Goal: Transaction & Acquisition: Purchase product/service

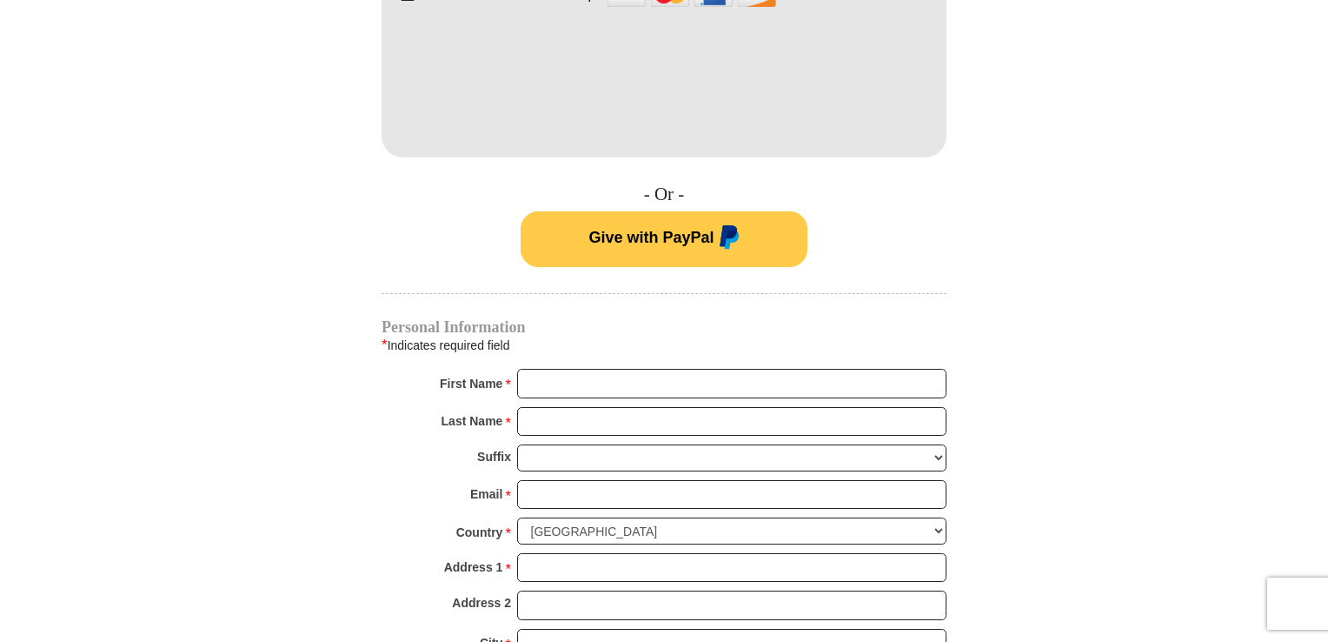
scroll to position [1043, 0]
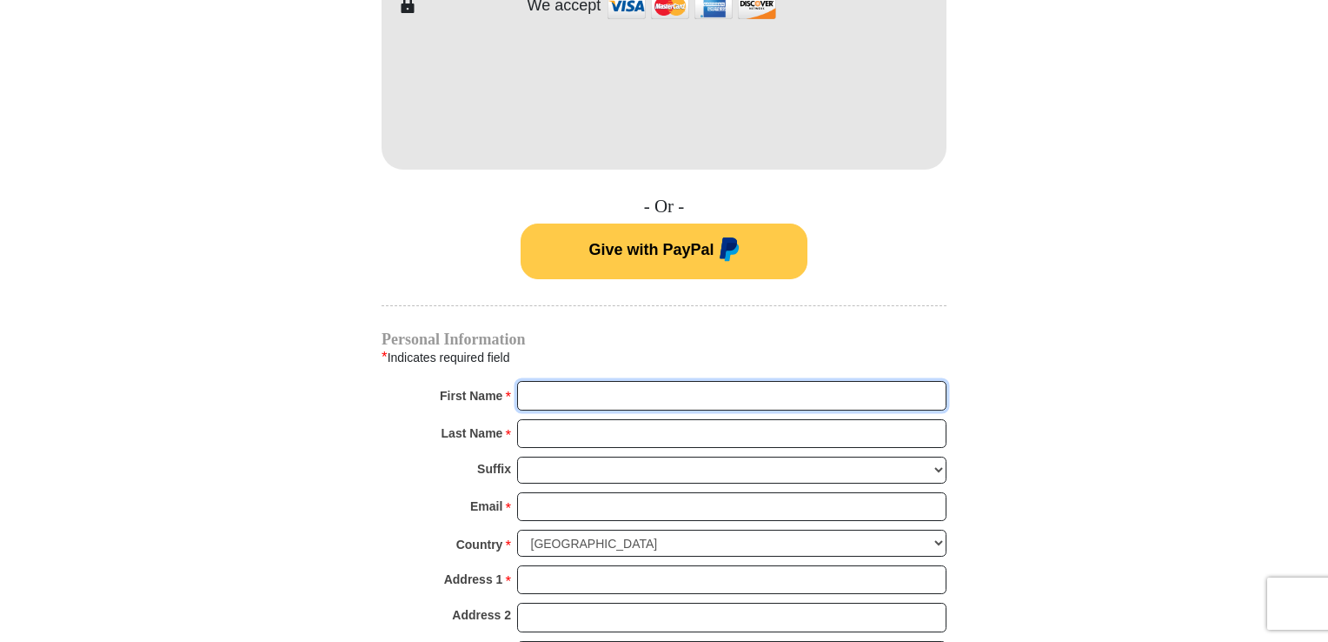
click at [575, 383] on input "First Name *" at bounding box center [731, 396] width 429 height 30
type input "Raymond"
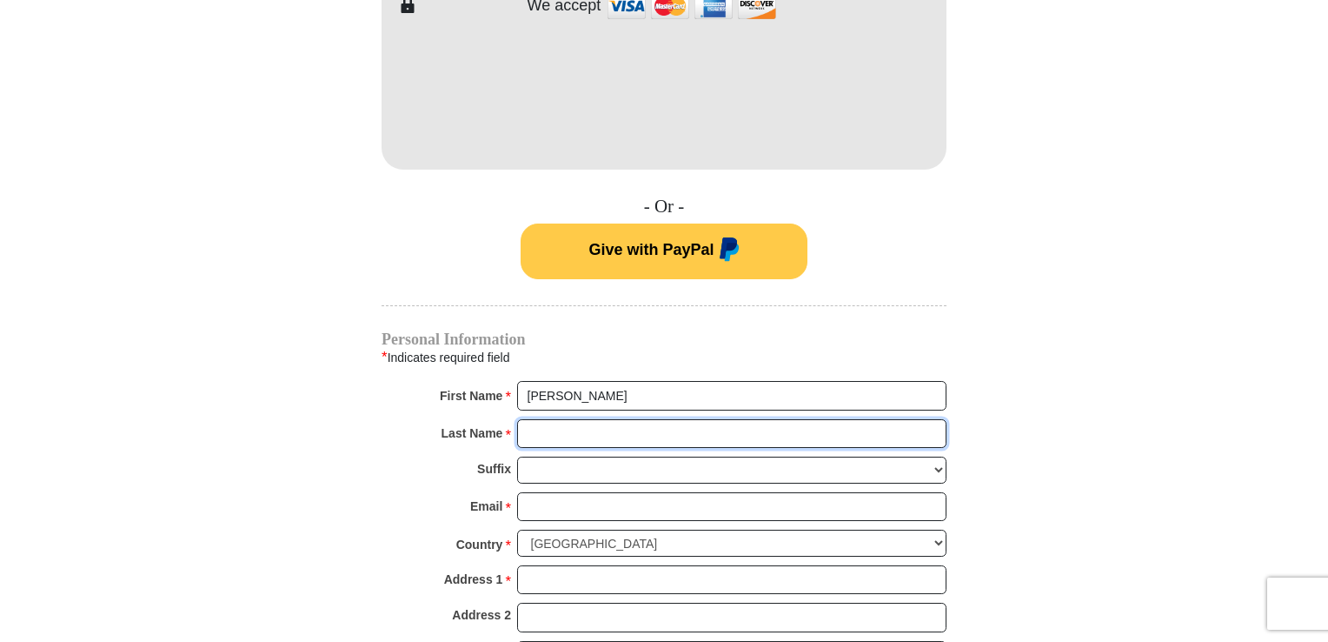
type input "DeCoste"
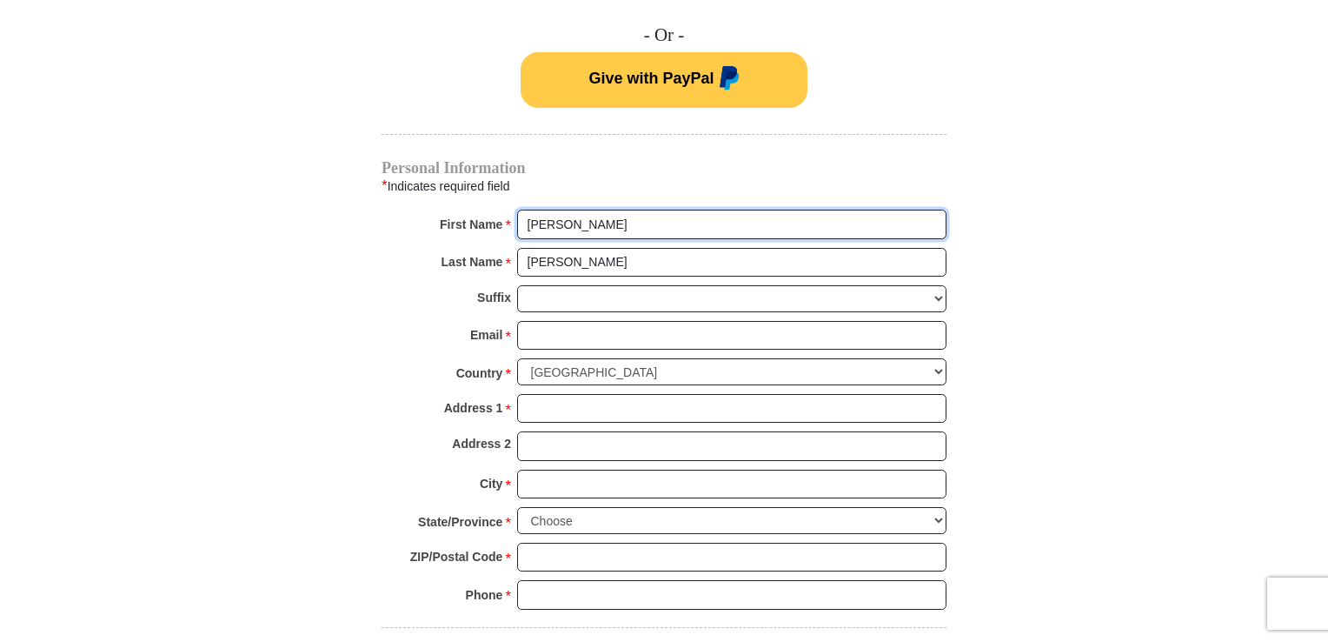
scroll to position [1217, 0]
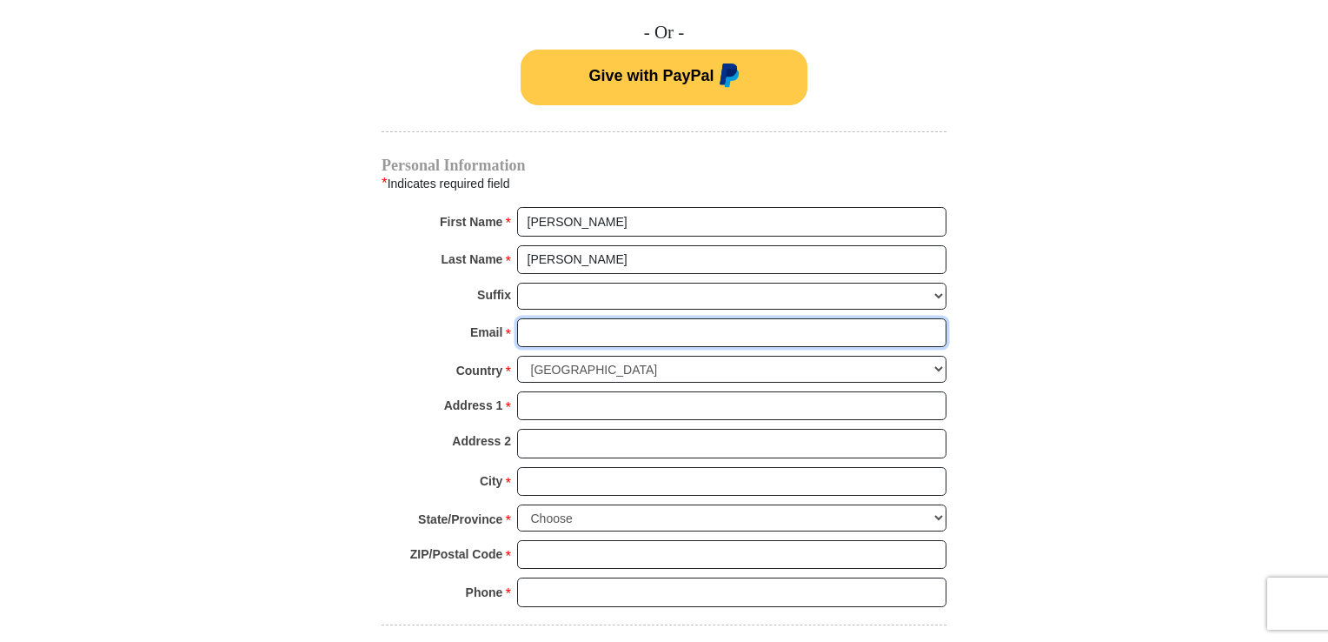
click at [546, 321] on input "Email *" at bounding box center [731, 333] width 429 height 30
type input "razorsedge111@yahoo.com"
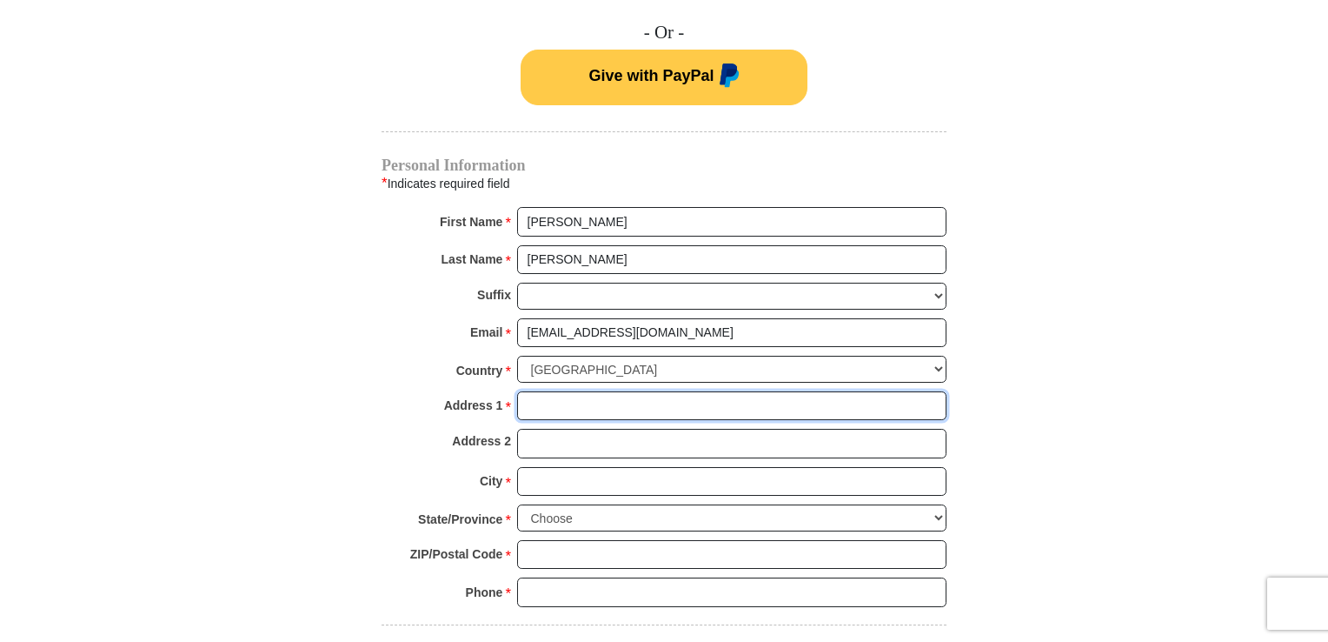
type input "35E East Horizon Ridge Parkway"
type input "suite 110-140"
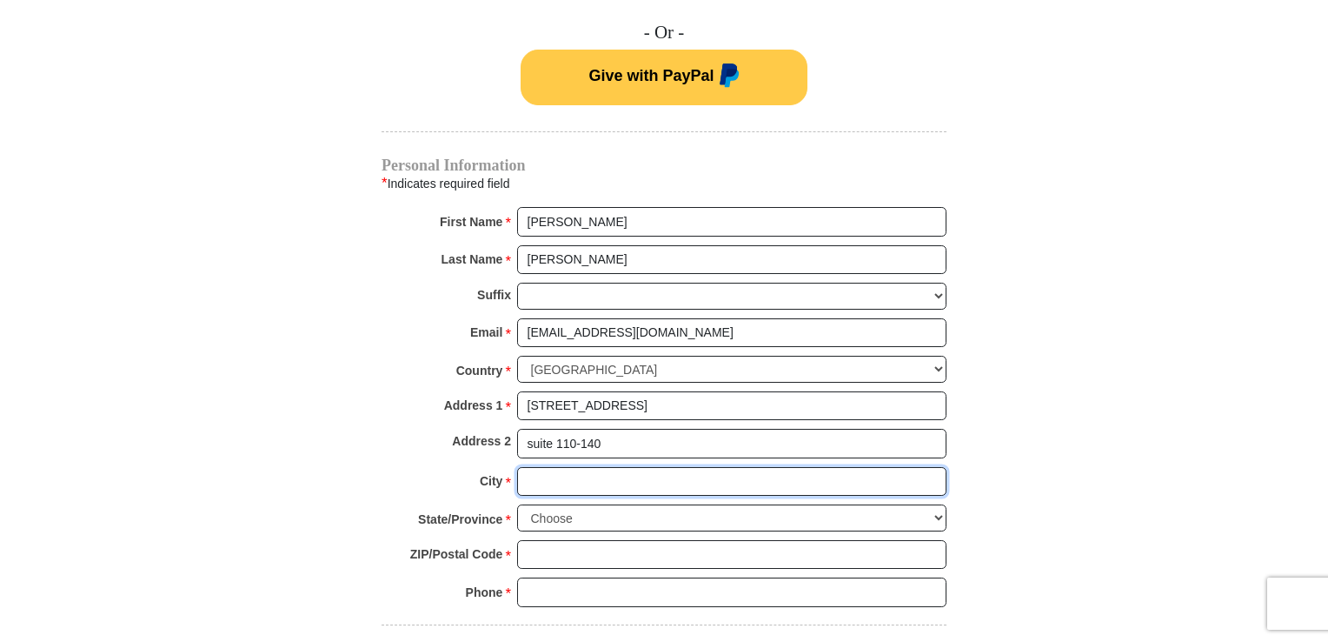
type input "Henderson"
select select "NV"
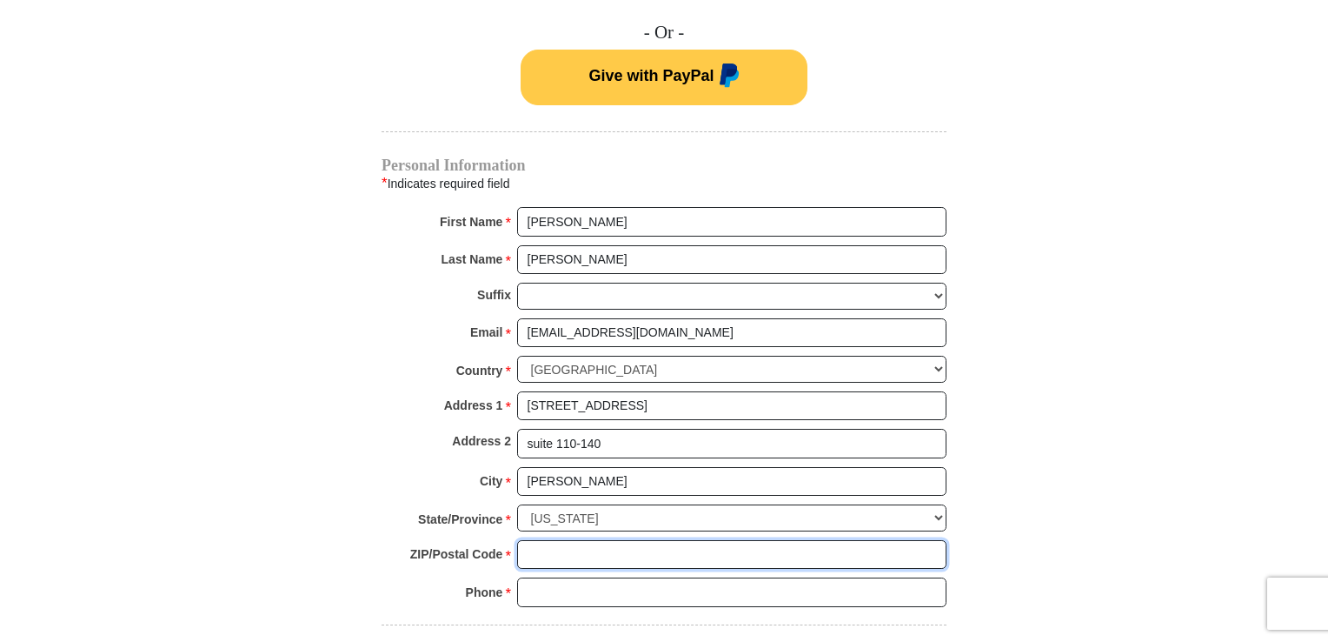
type input "89002"
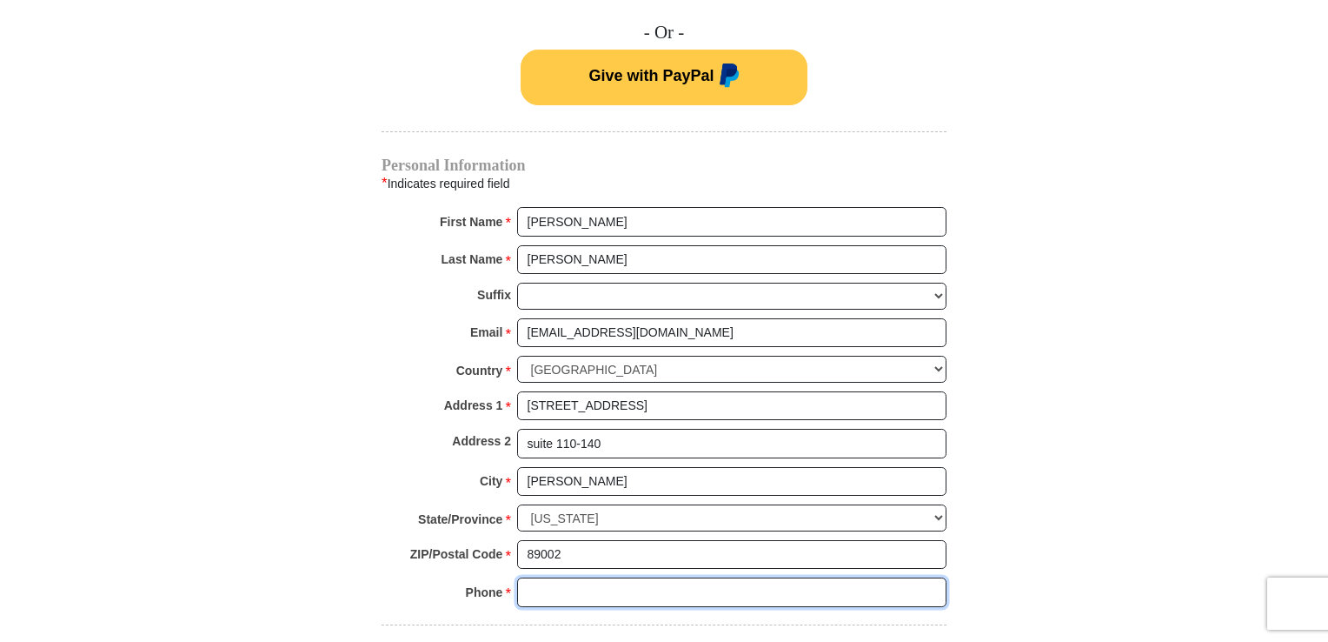
type input "7028835287"
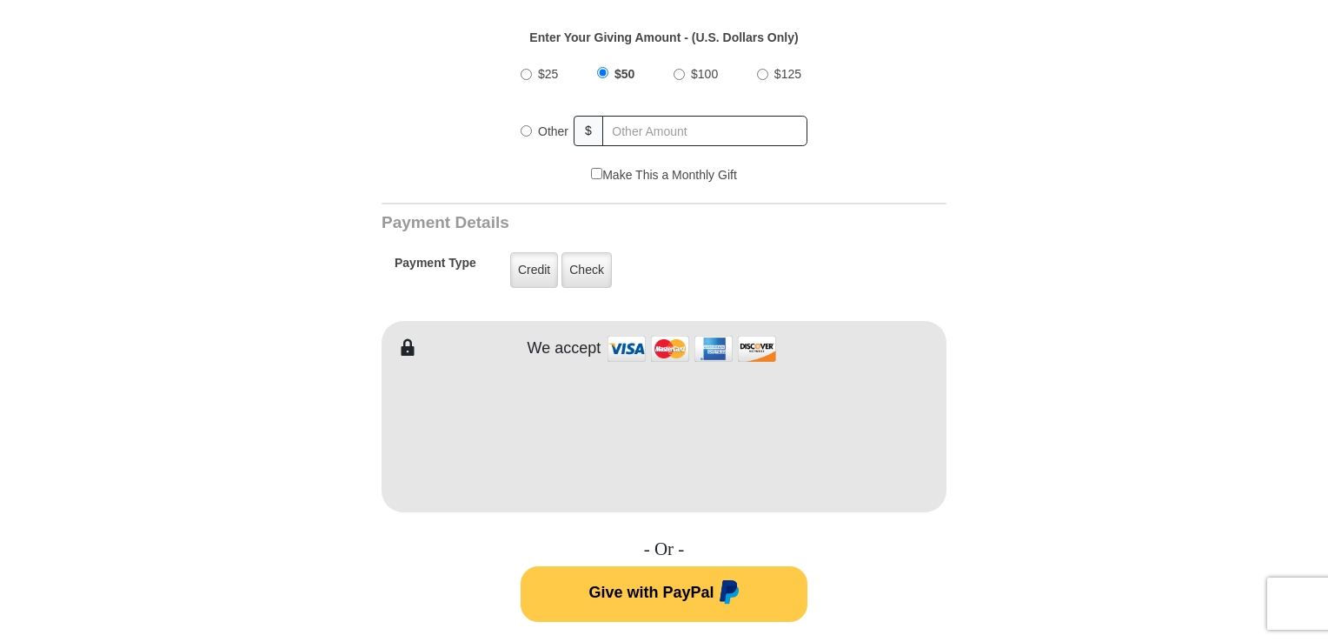
scroll to position [609, 0]
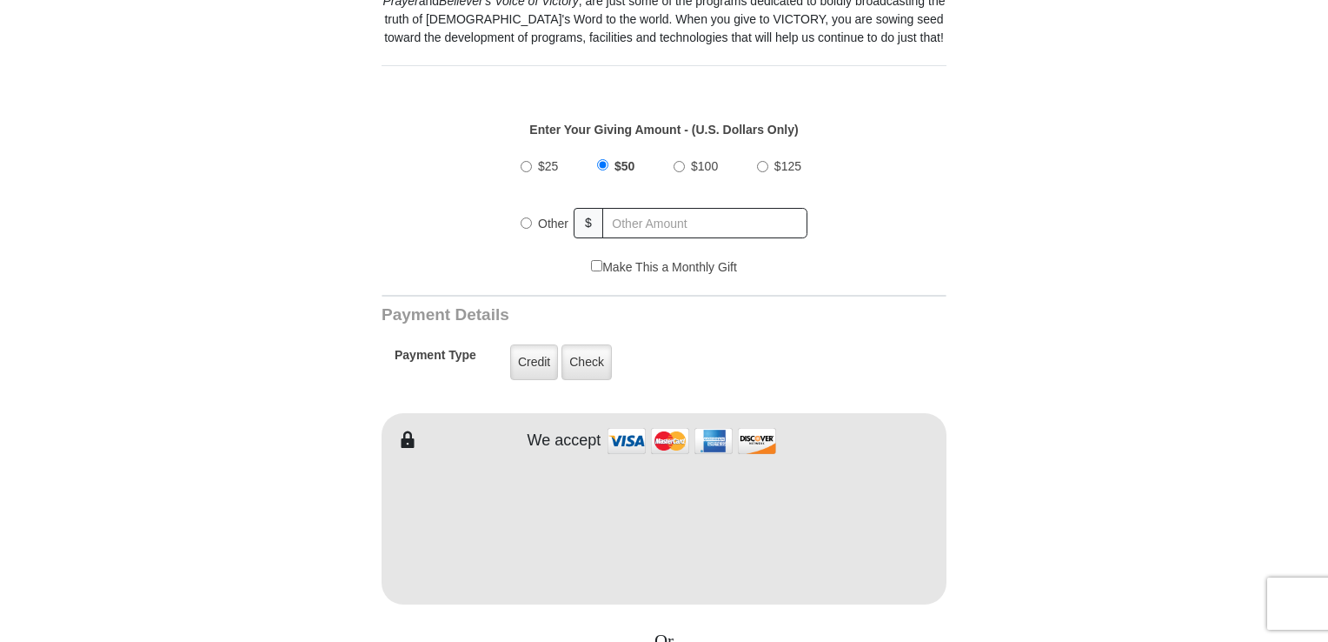
click at [523, 221] on input "Other" at bounding box center [526, 222] width 11 height 11
radio input "true"
type input "120.00"
click at [932, 272] on div "Make This a Monthly Gift" at bounding box center [664, 276] width 547 height 37
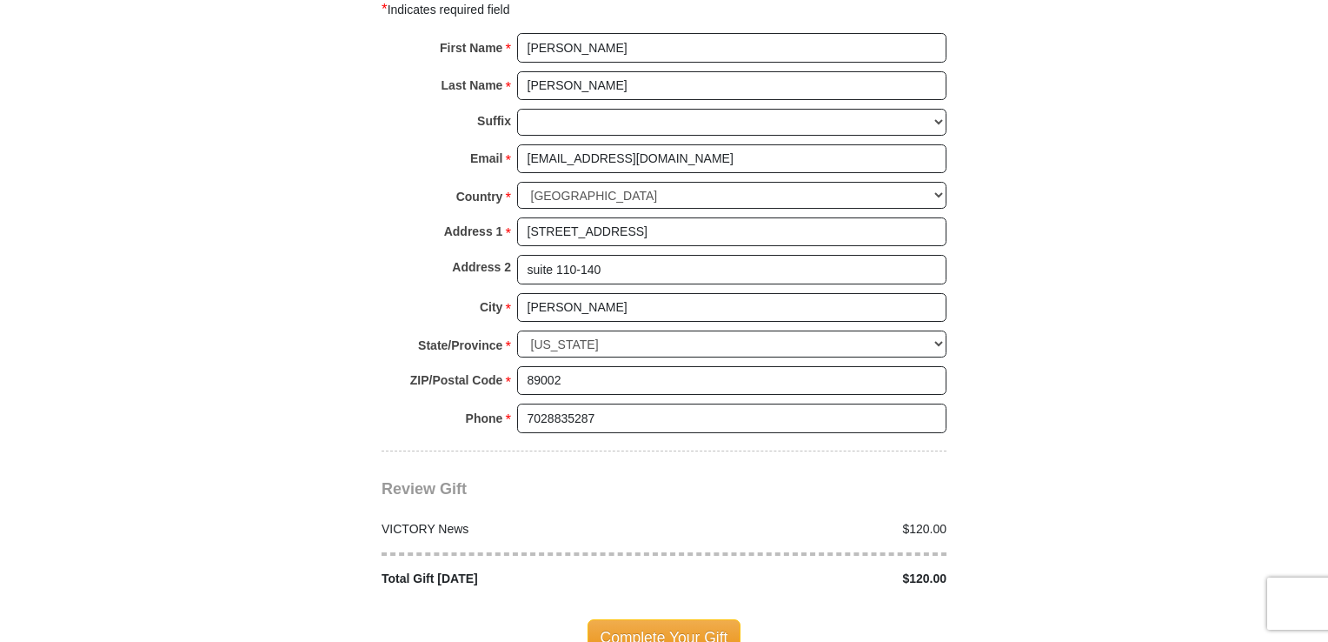
scroll to position [1478, 0]
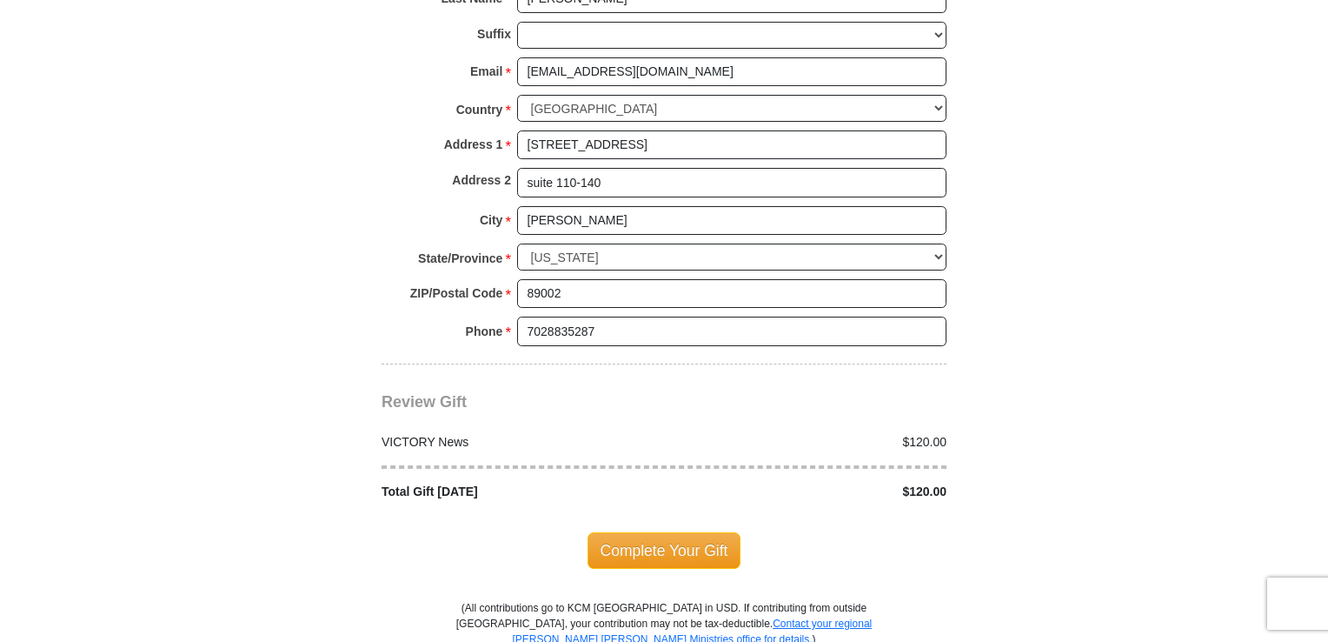
drag, startPoint x: 689, startPoint y: 543, endPoint x: 803, endPoint y: 527, distance: 115.9
click at [689, 543] on span "Complete Your Gift" at bounding box center [665, 550] width 154 height 37
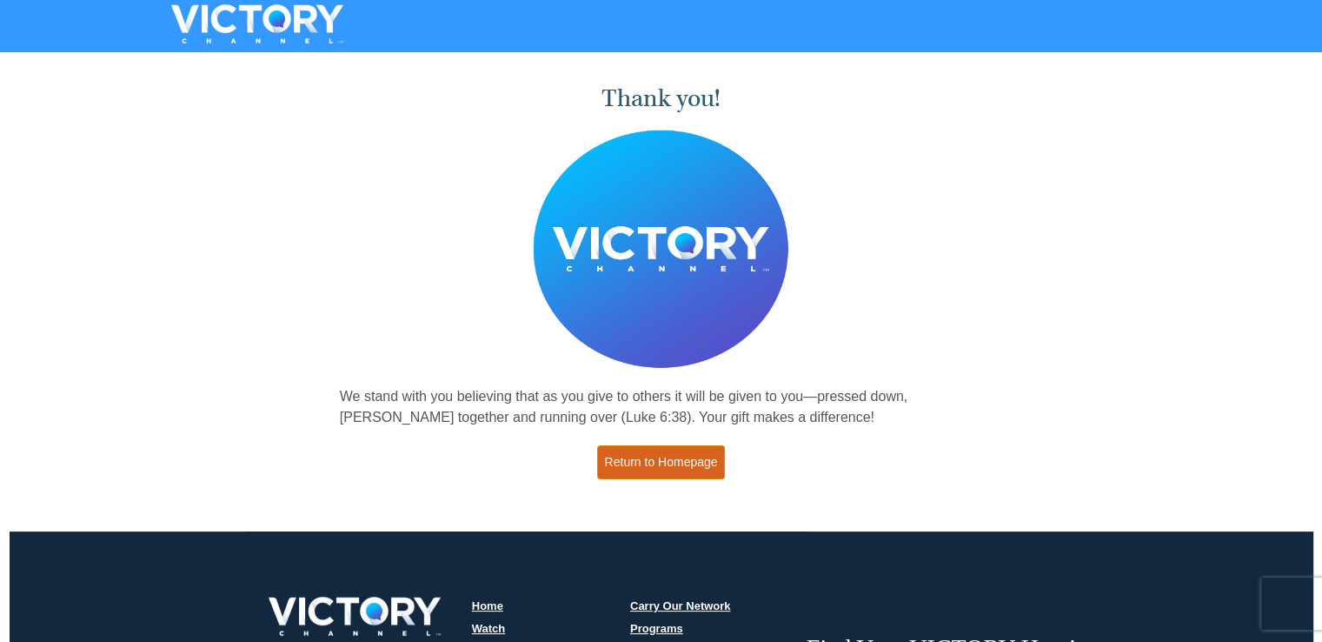
drag, startPoint x: 648, startPoint y: 466, endPoint x: 693, endPoint y: 450, distance: 47.8
click at [648, 466] on link "Return to Homepage" at bounding box center [661, 462] width 129 height 34
